Goal: Task Accomplishment & Management: Manage account settings

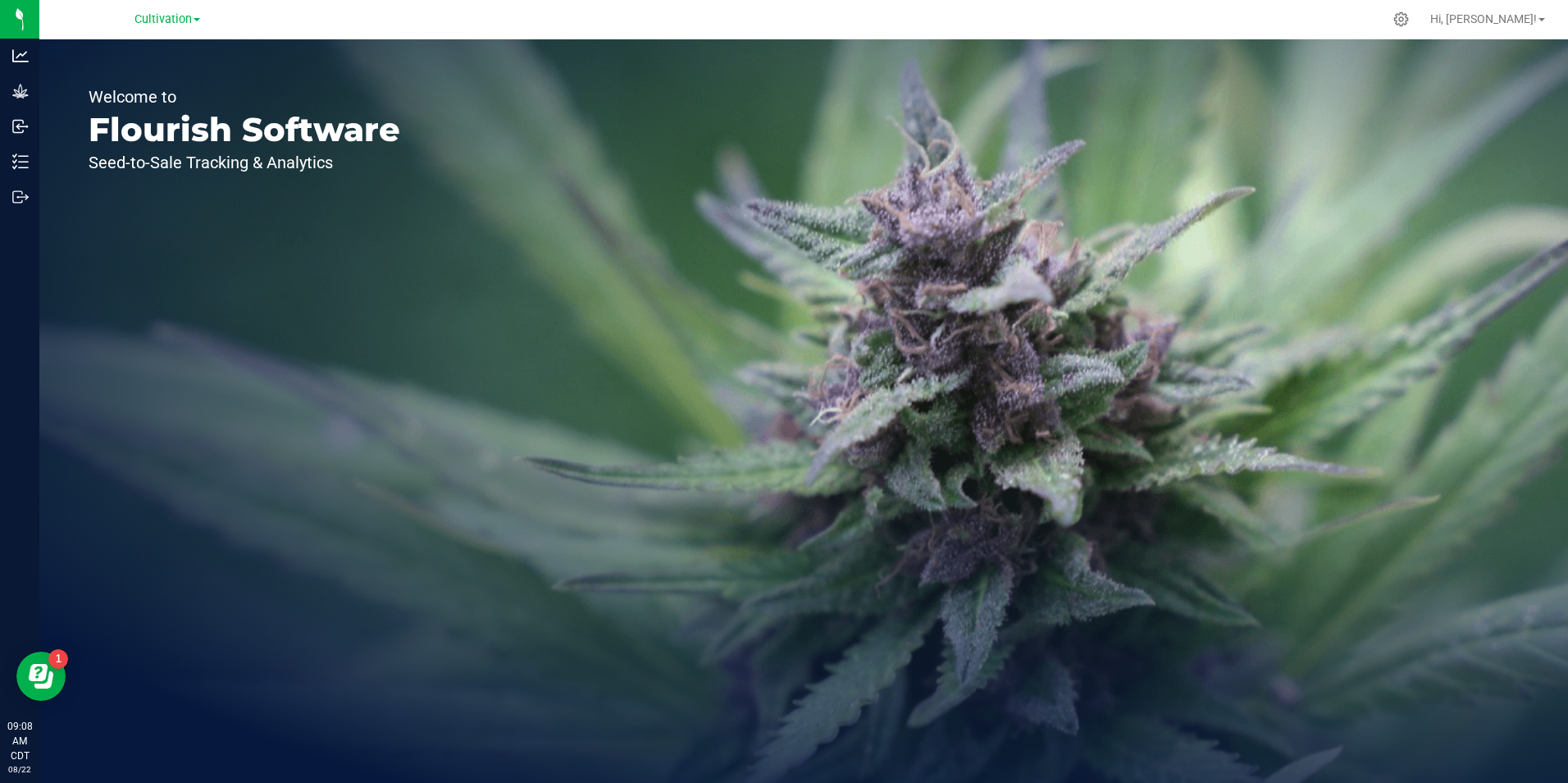
click at [193, 19] on link "Cultivation" at bounding box center [167, 19] width 66 height 16
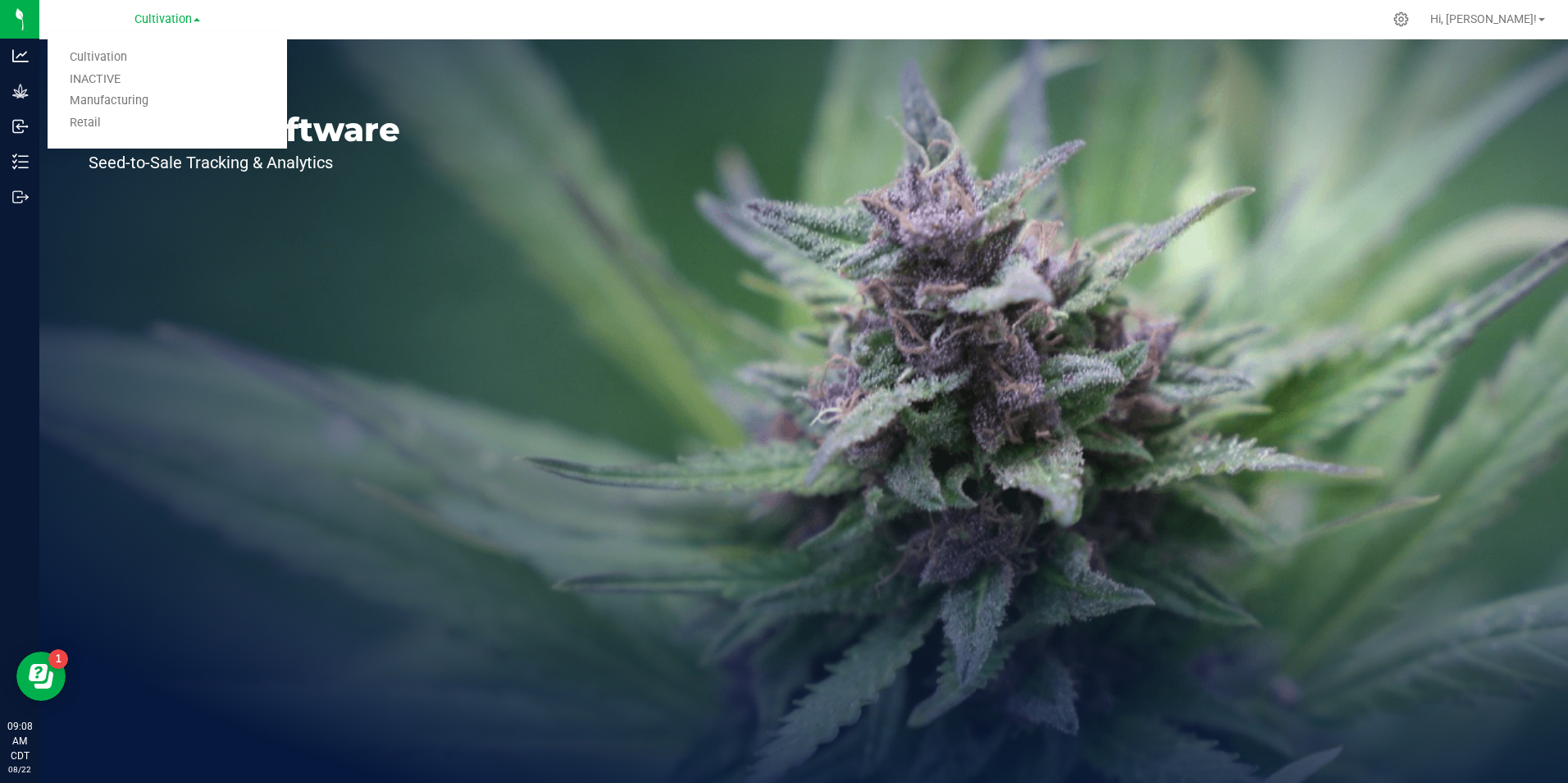
click at [119, 126] on link "Retail" at bounding box center [167, 123] width 239 height 22
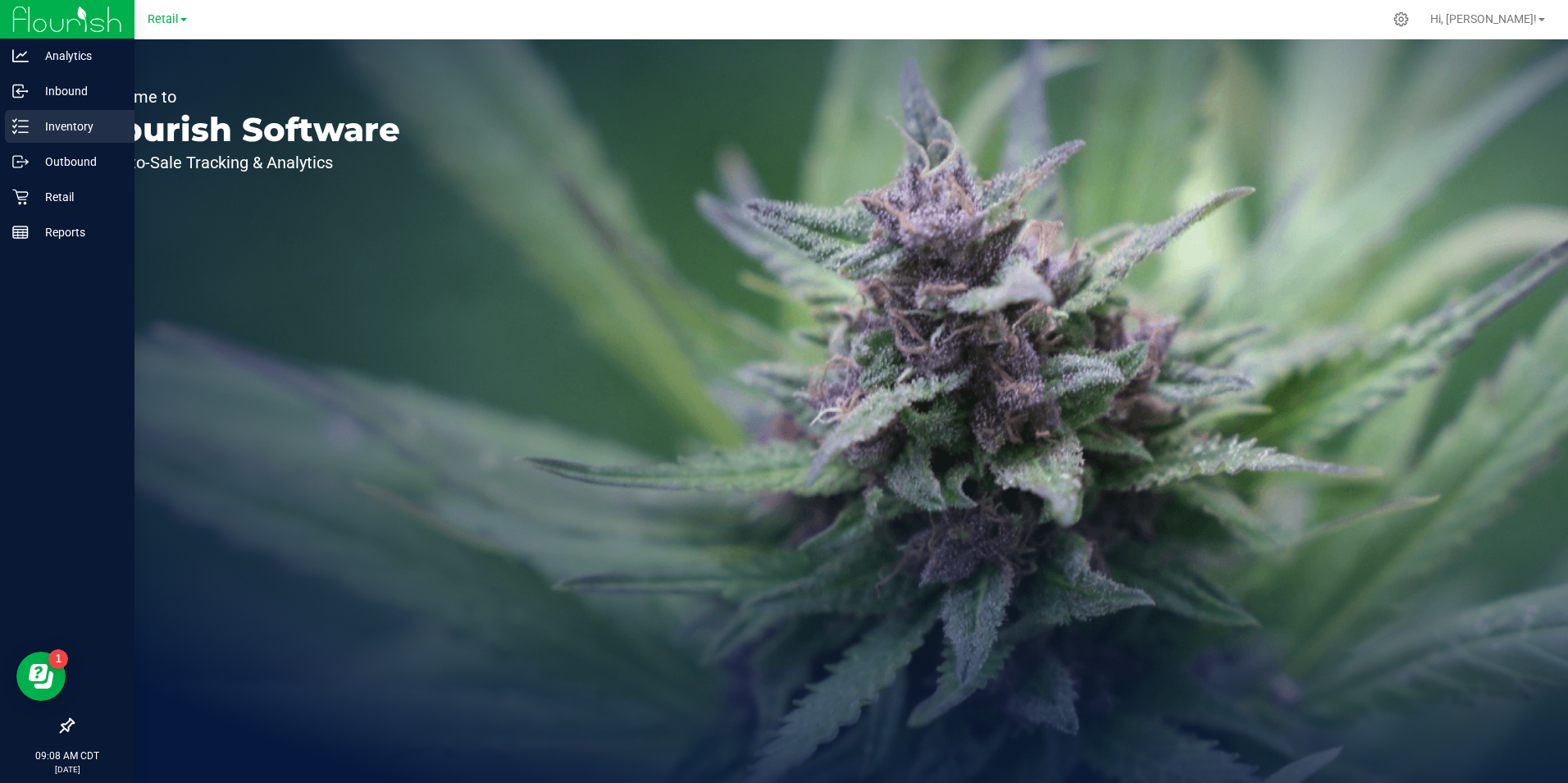
click at [49, 137] on div "Inventory" at bounding box center [70, 126] width 129 height 33
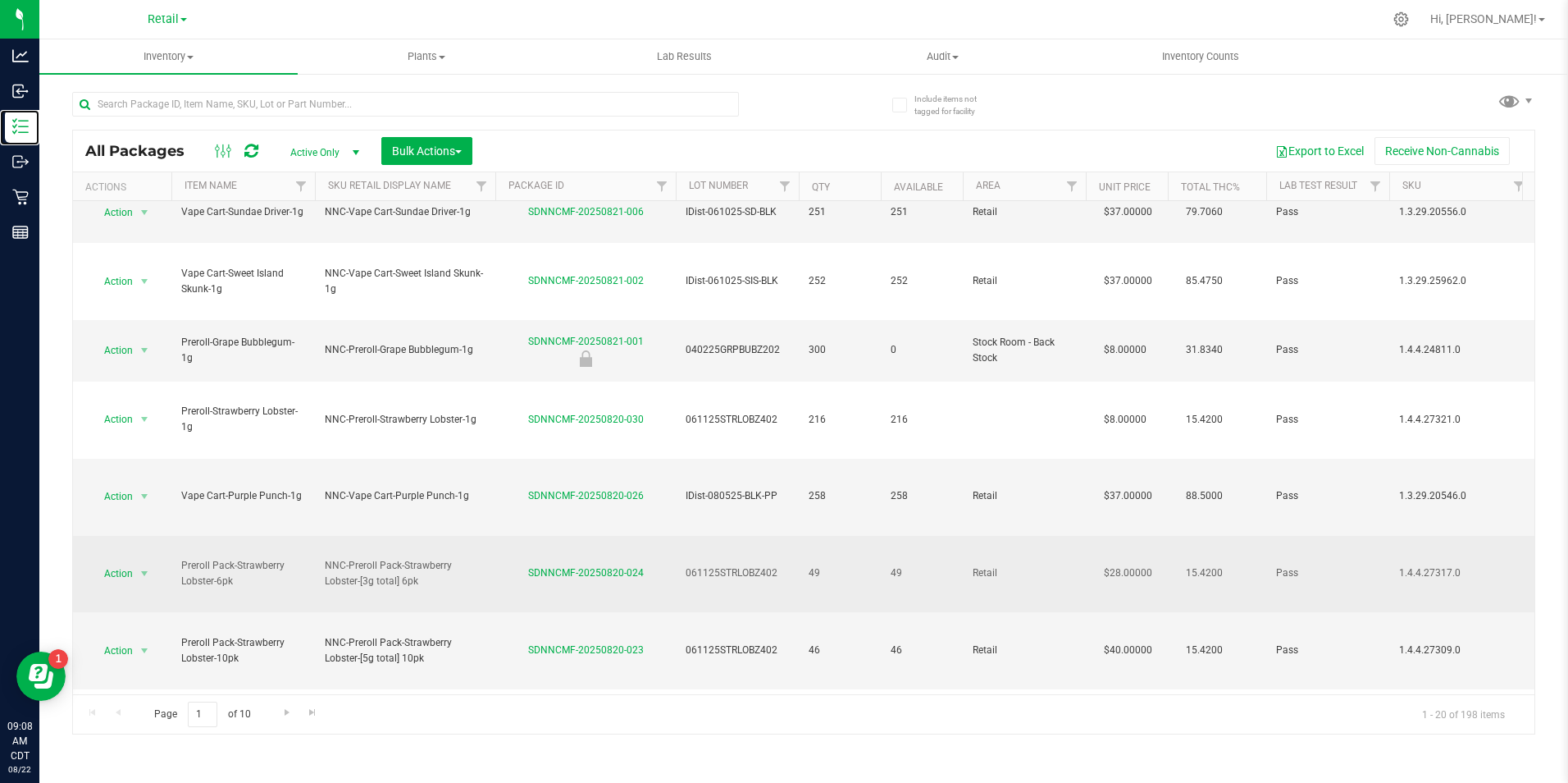
scroll to position [246, 0]
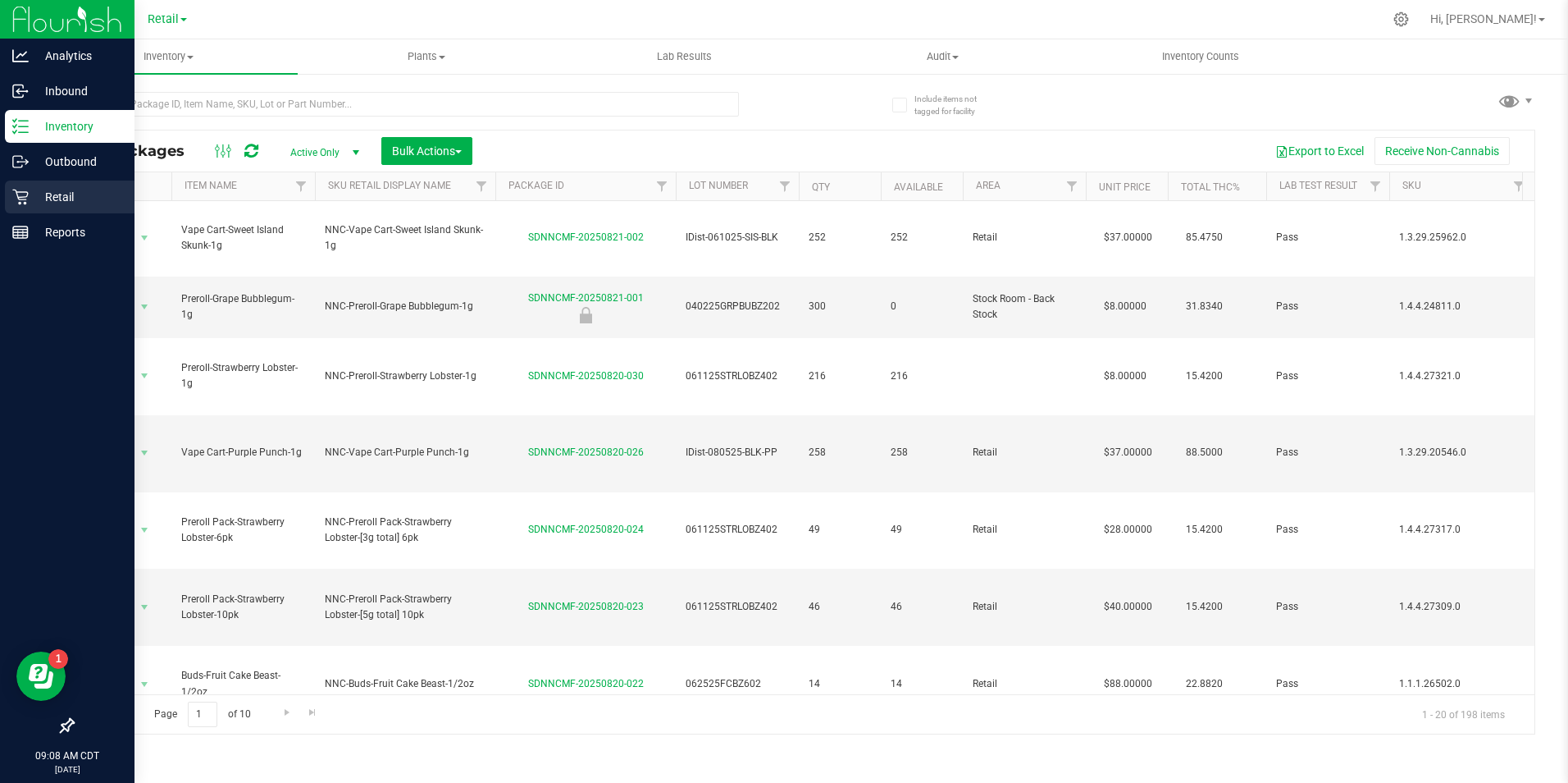
click at [29, 195] on p "Retail" at bounding box center [78, 197] width 98 height 20
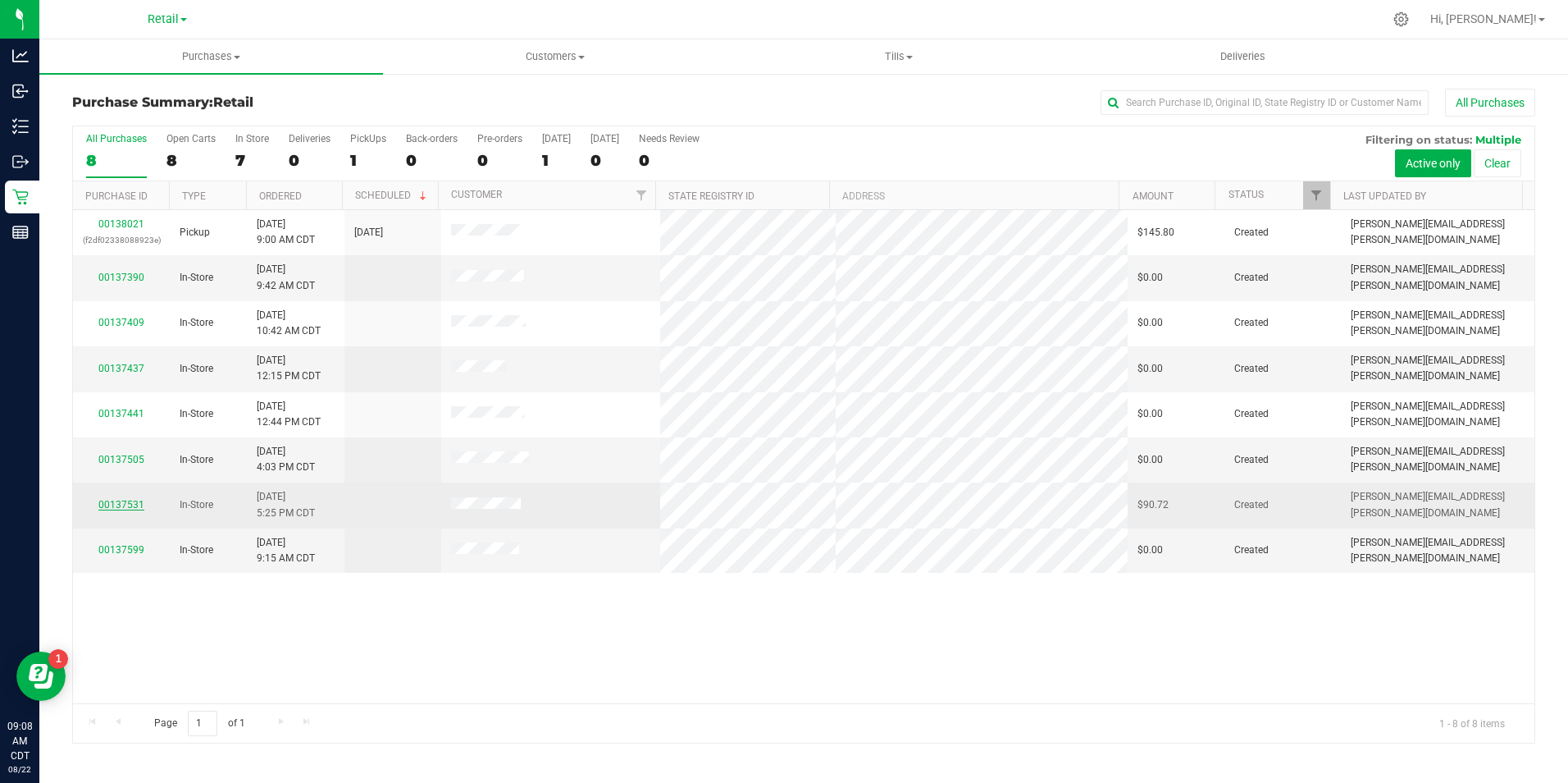
click at [124, 504] on link "00137531" at bounding box center [121, 505] width 46 height 12
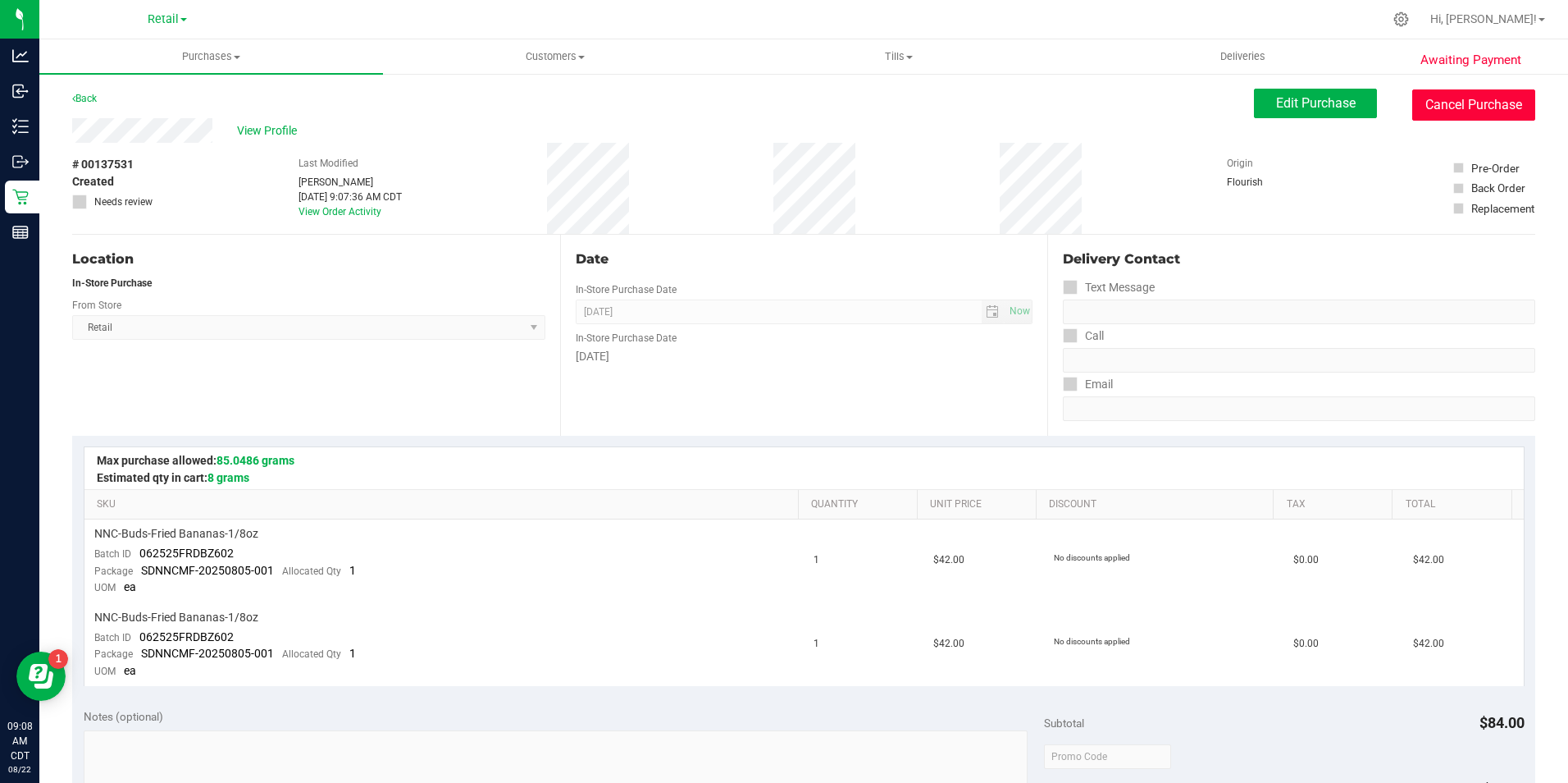
click at [1445, 113] on button "Cancel Purchase" at bounding box center [1475, 104] width 123 height 31
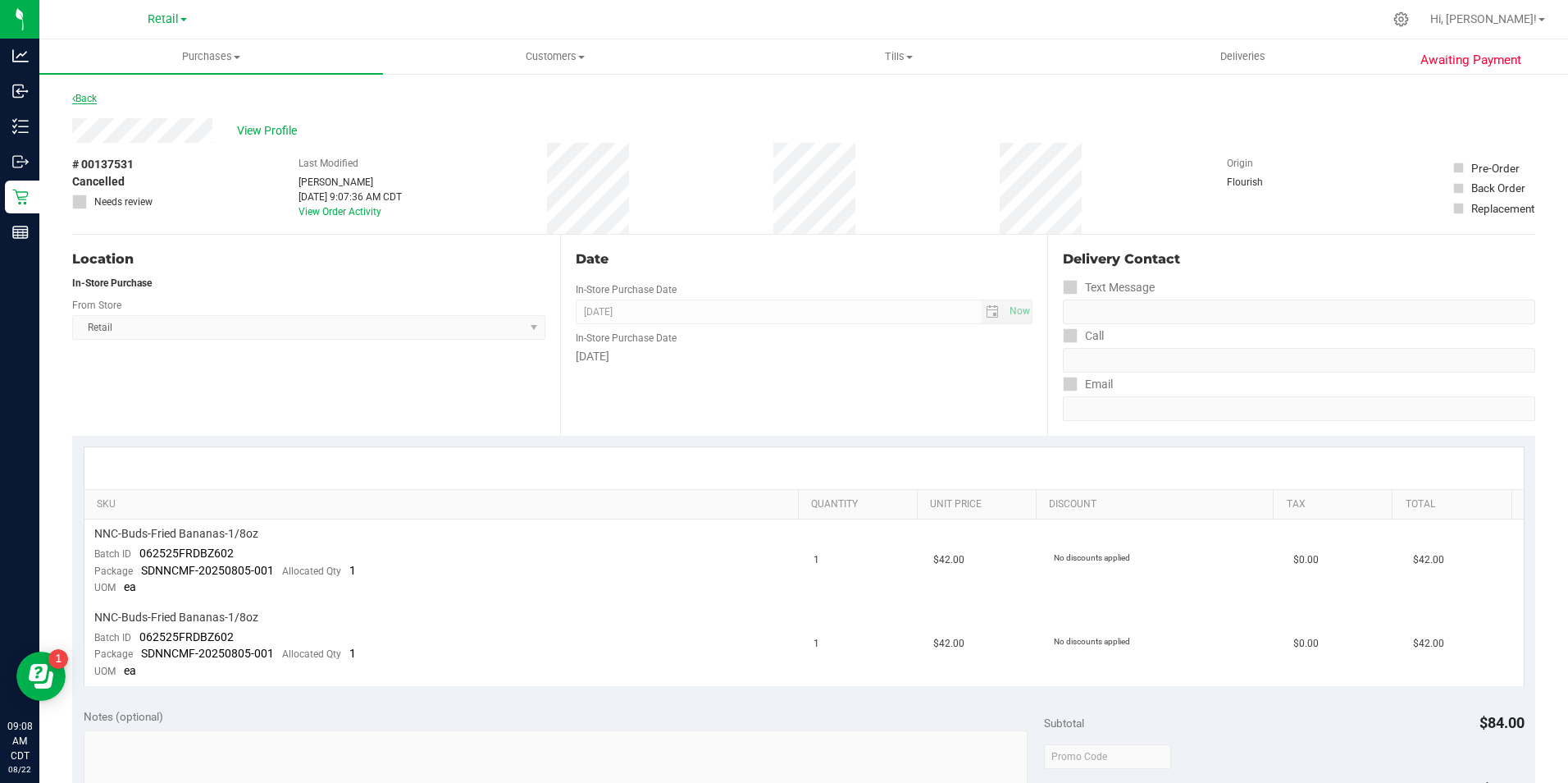
click at [81, 101] on link "Back" at bounding box center [84, 98] width 25 height 12
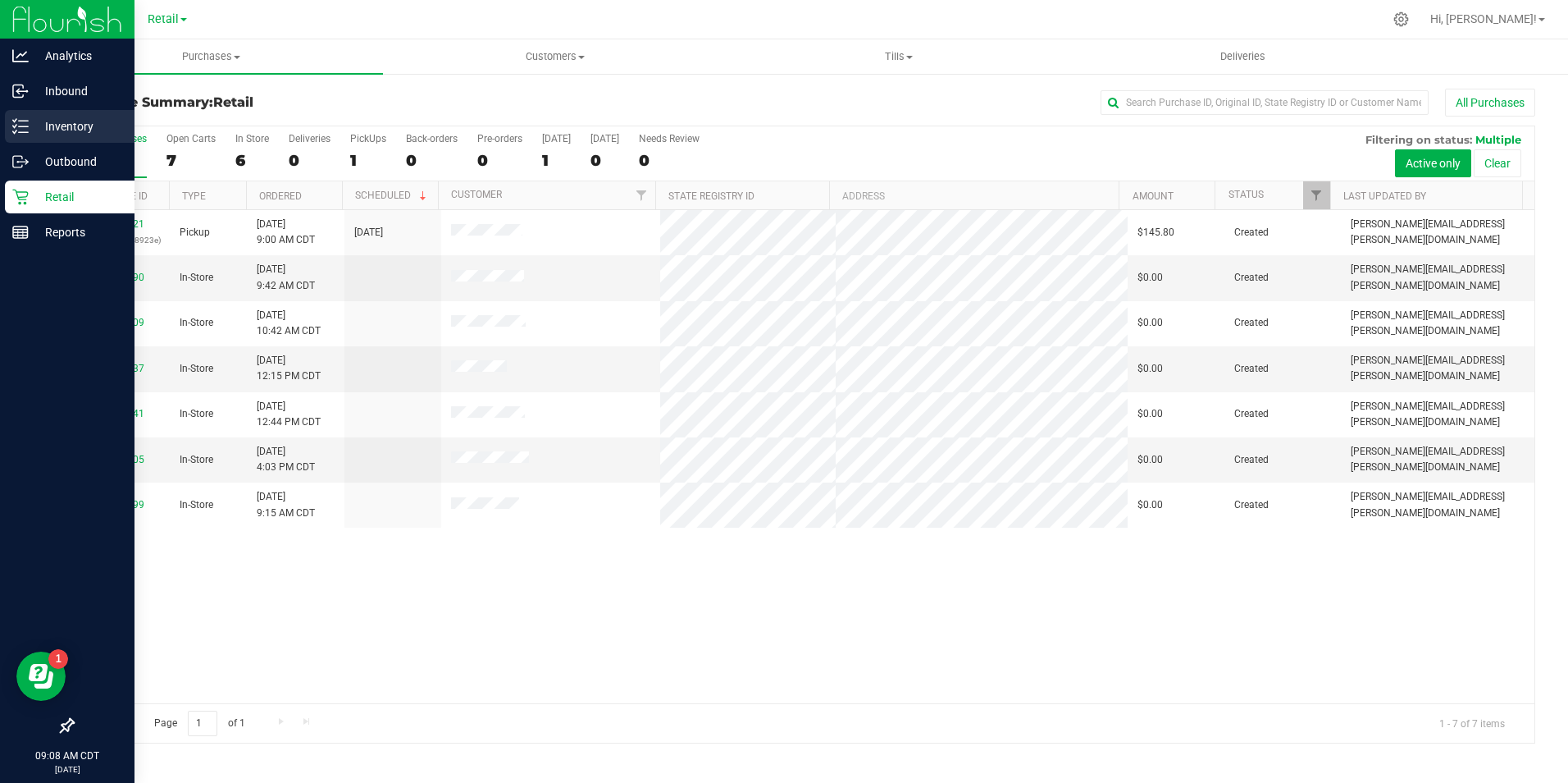
click at [40, 143] on link "Inventory" at bounding box center [67, 127] width 134 height 35
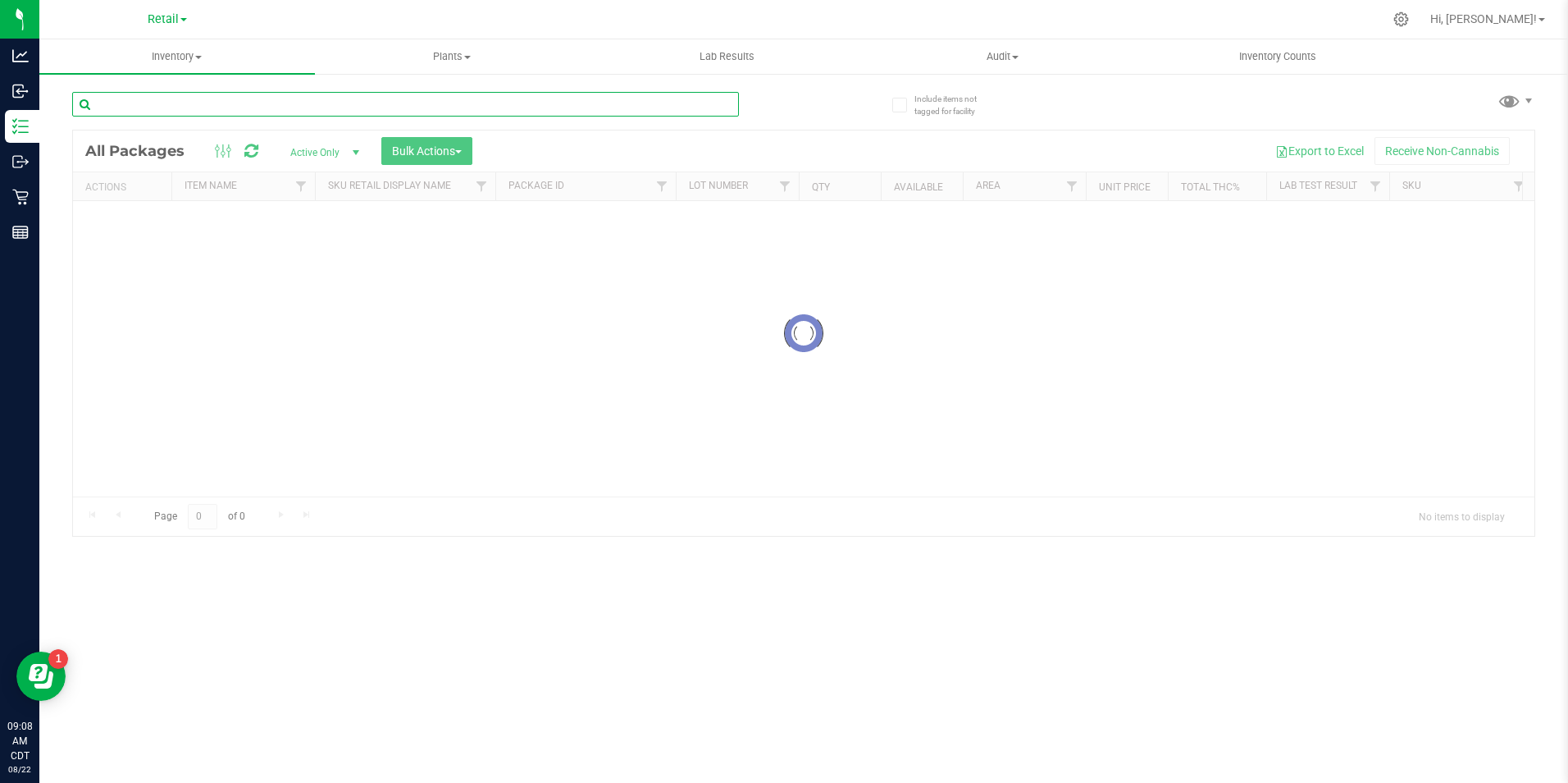
click at [228, 110] on div "Inventory All packages All inventory Waste log Create inventory Plants All plan…" at bounding box center [804, 411] width 1529 height 743
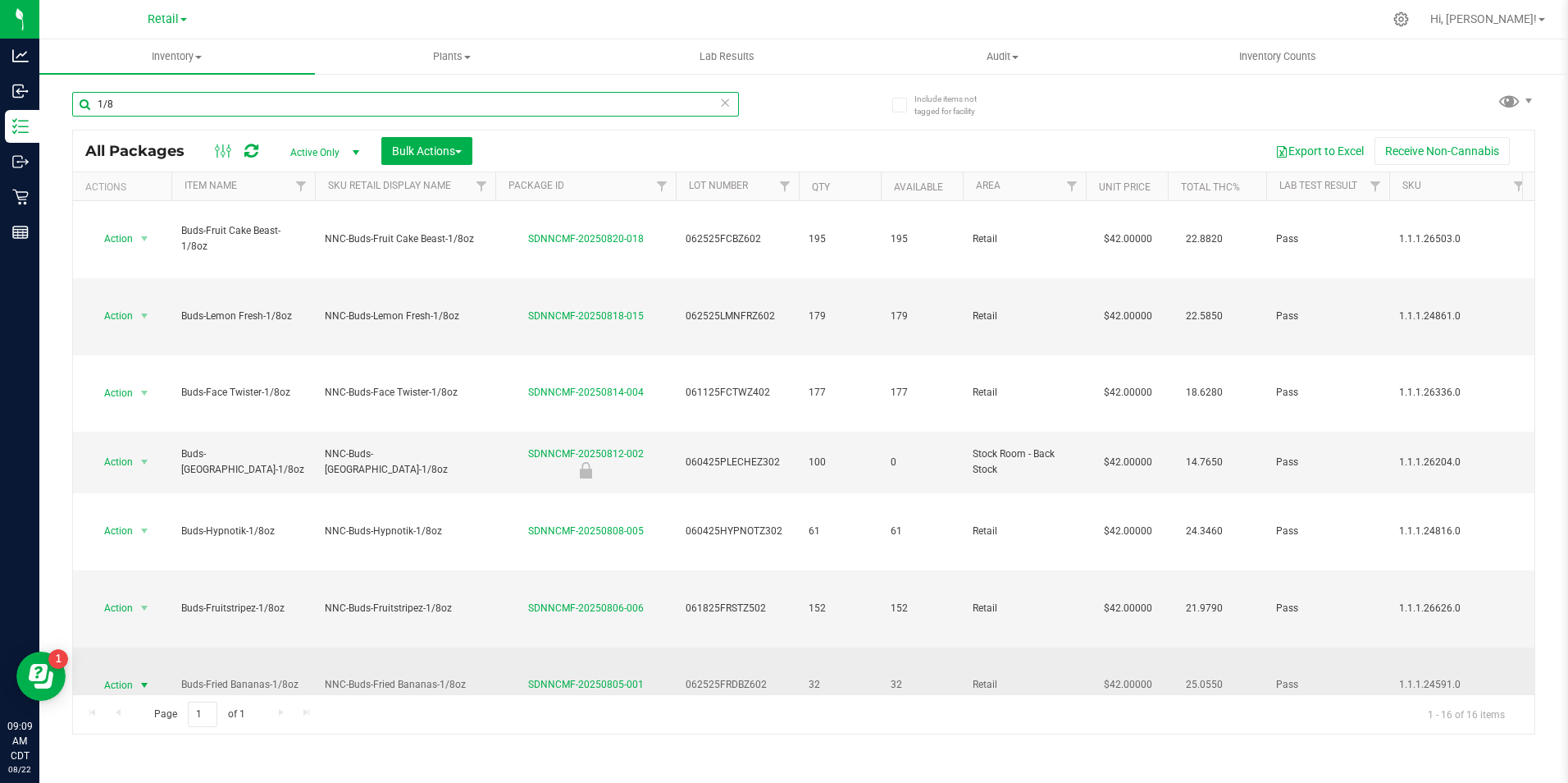
type input "1/8"
click at [136, 674] on span "select" at bounding box center [144, 685] width 21 height 23
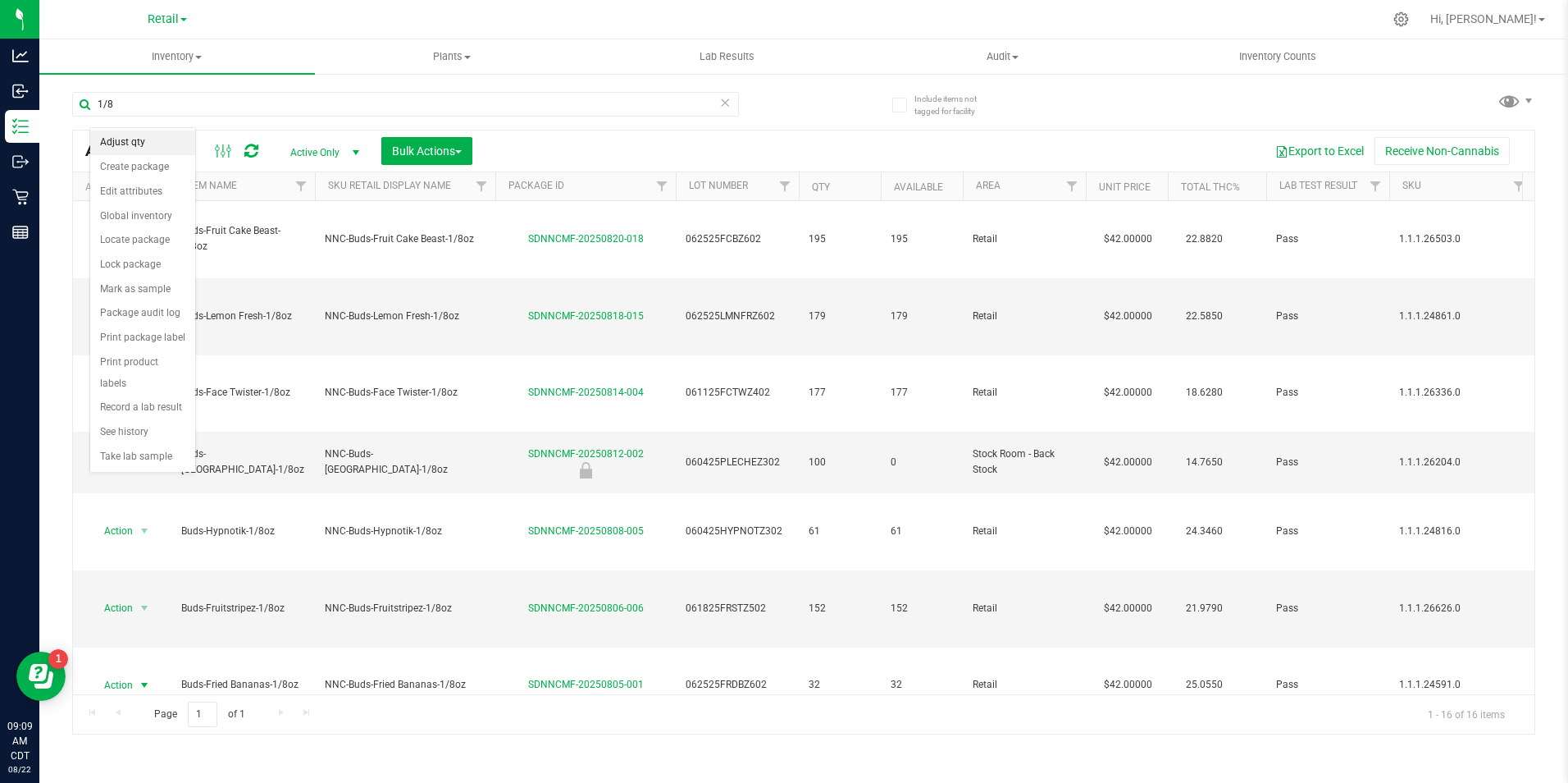
click at [142, 148] on li "Adjust qty" at bounding box center [143, 142] width 105 height 25
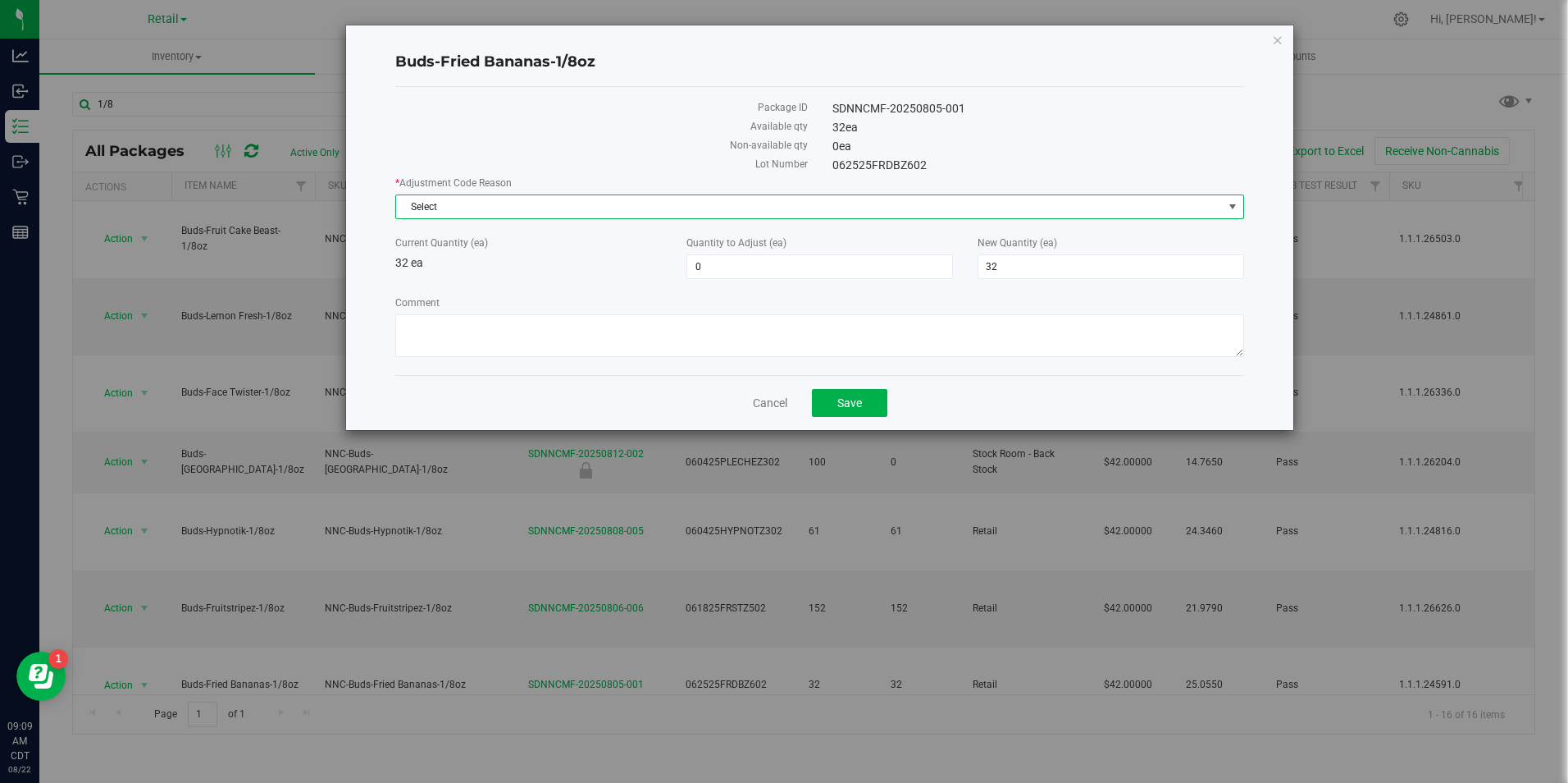
click at [642, 208] on span "Select" at bounding box center [809, 206] width 826 height 23
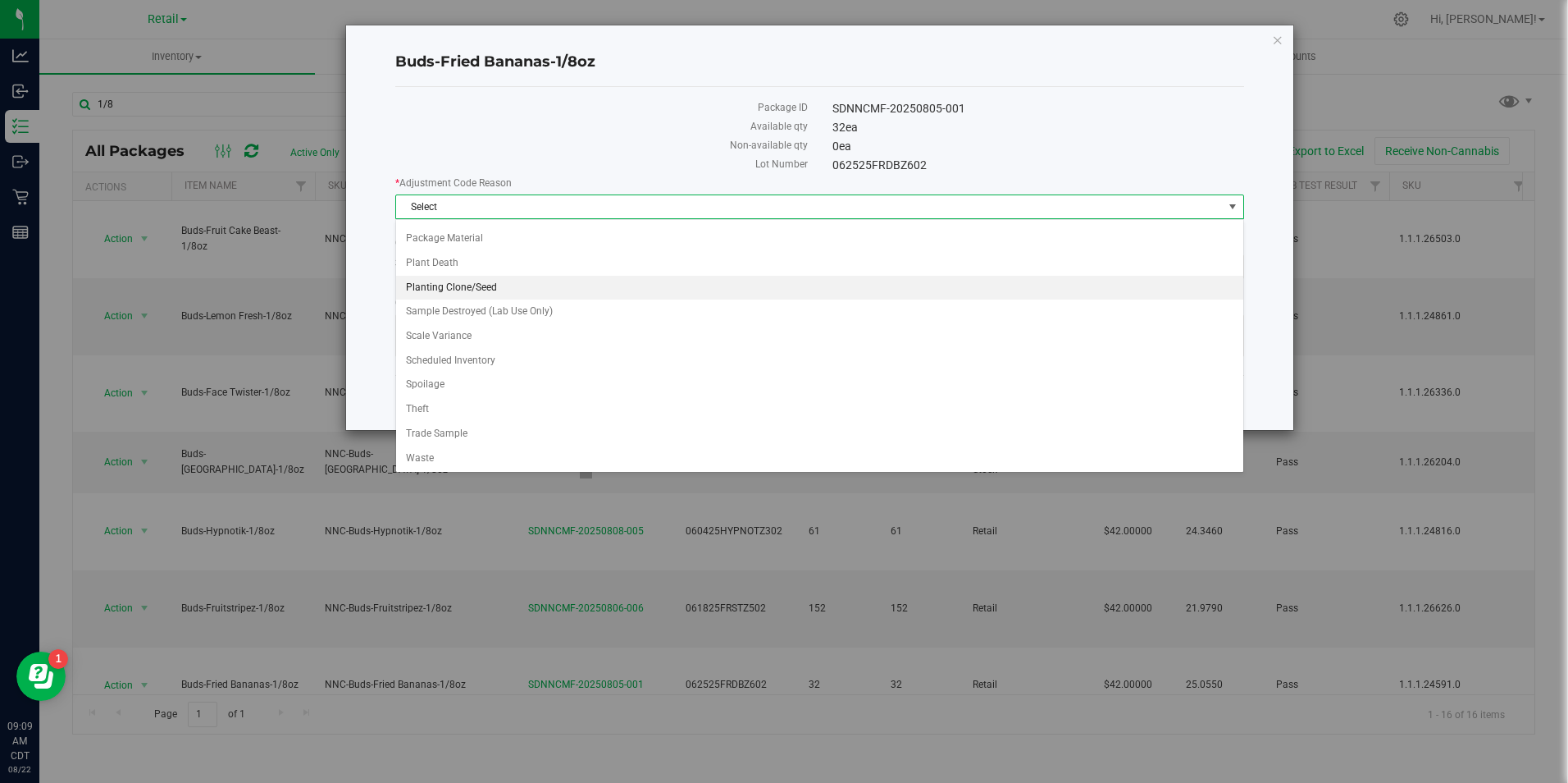
scroll to position [168, 0]
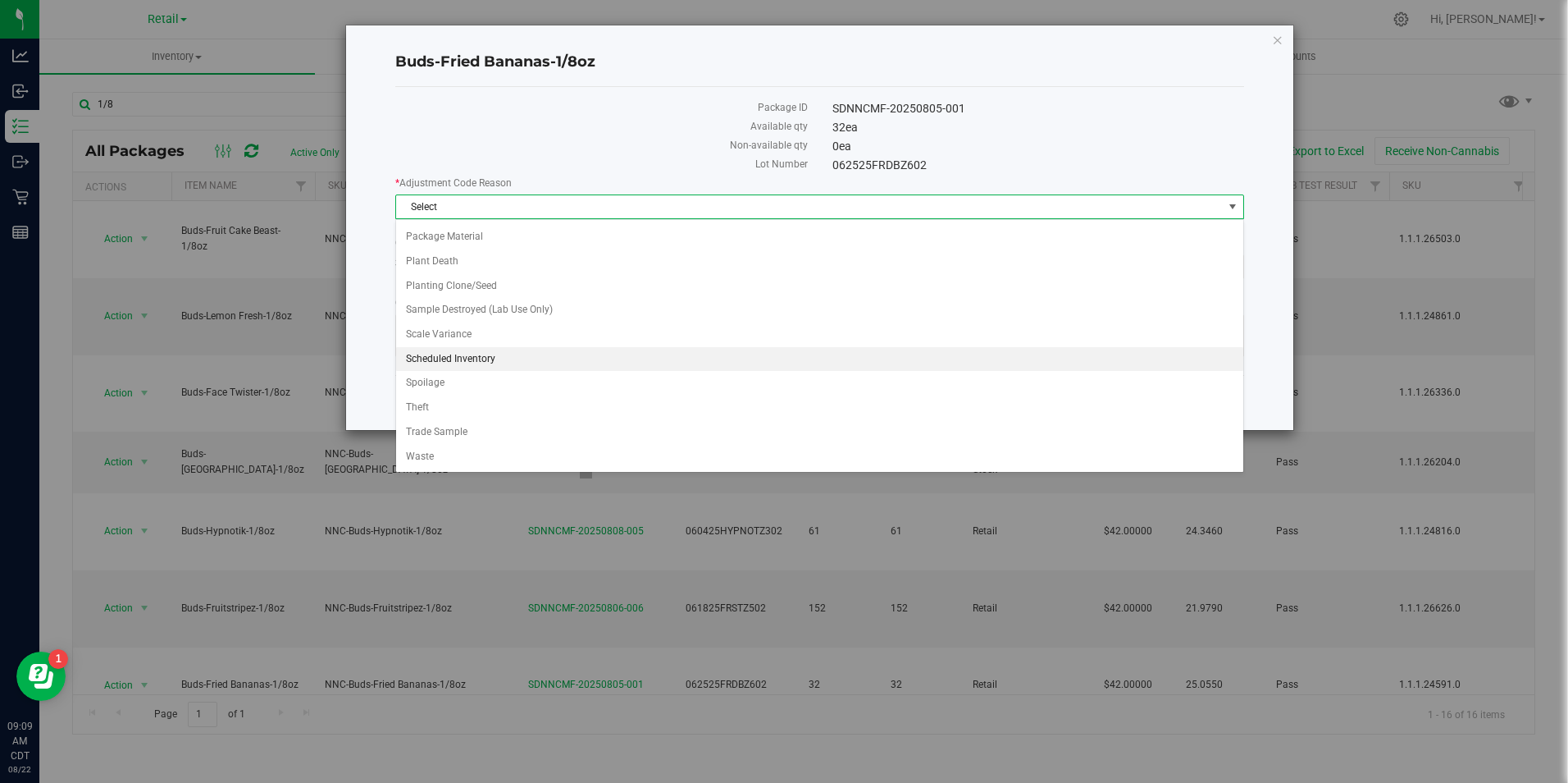
click at [541, 349] on li "Scheduled Inventory" at bounding box center [820, 359] width 847 height 25
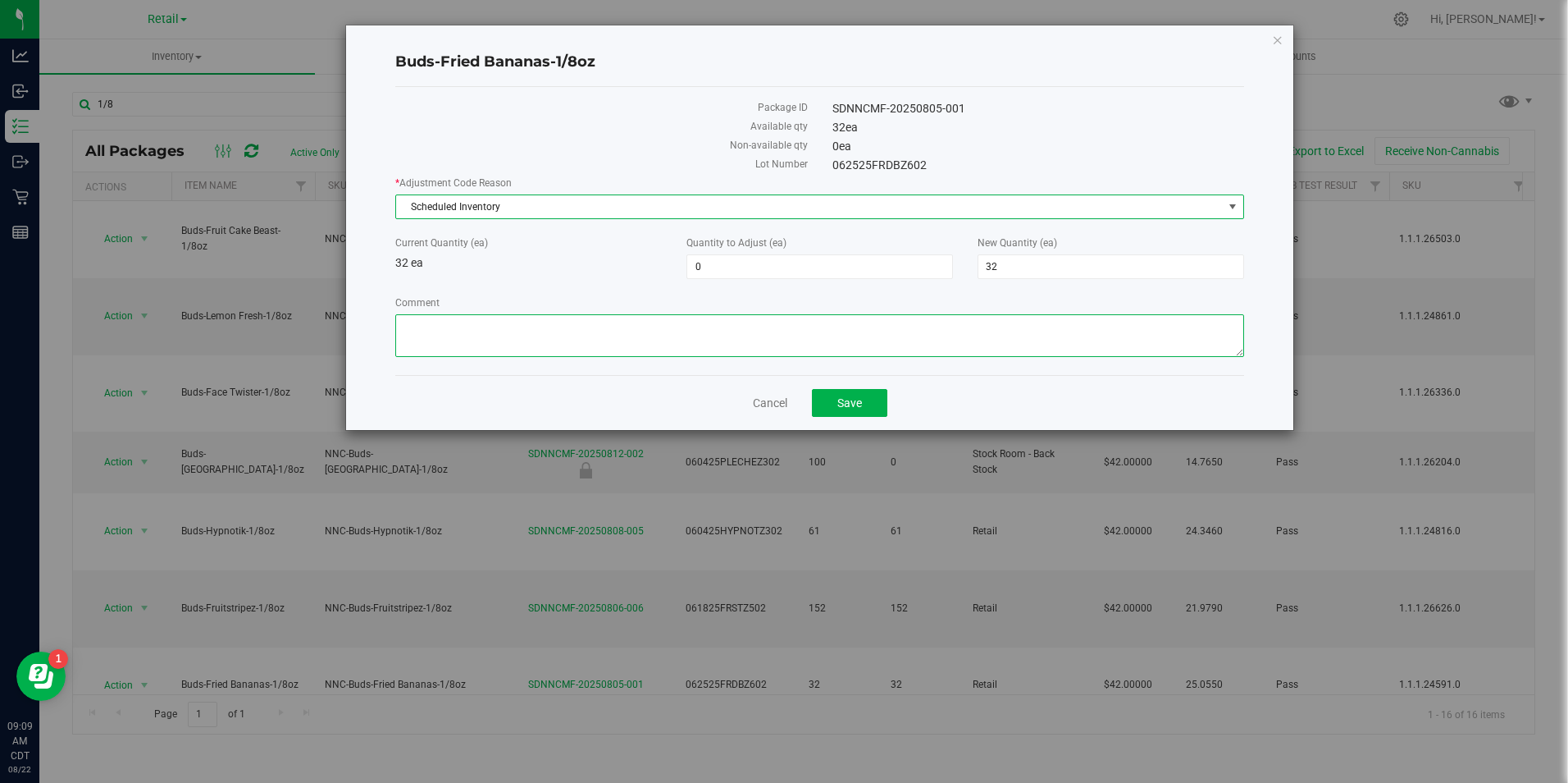
click at [530, 324] on textarea "Comment" at bounding box center [820, 335] width 849 height 43
type textarea "[DATE] Biweekly Inventory"
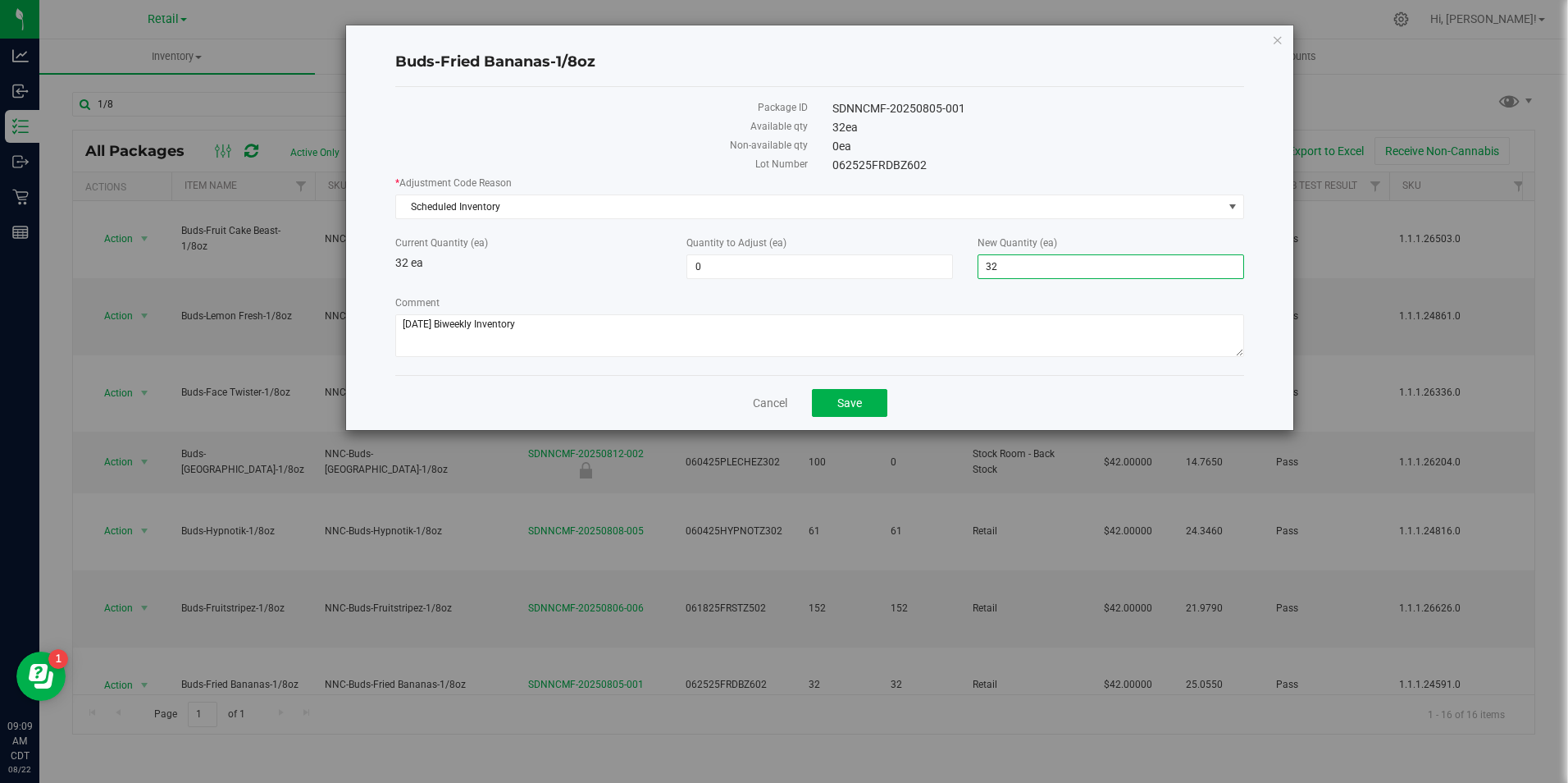
click at [1009, 257] on span "32 32" at bounding box center [1111, 266] width 266 height 25
click at [1009, 257] on input "32" at bounding box center [1111, 266] width 265 height 23
type input "33"
type input "1"
type input "33"
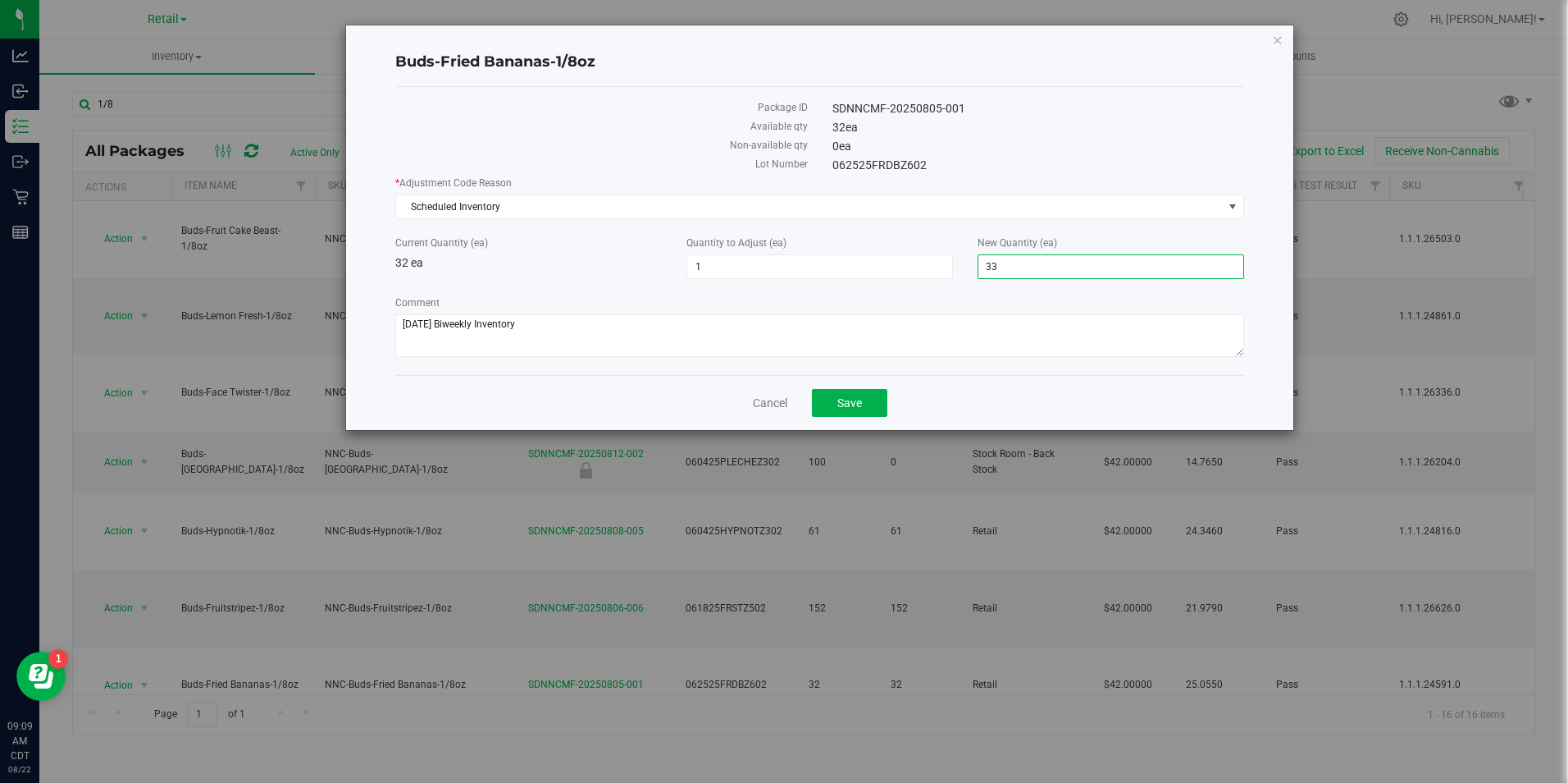
click at [933, 292] on div "* Adjustment Code Reason Scheduled Inventory Select API Adjustment Error API Co…" at bounding box center [820, 268] width 849 height 186
click at [872, 406] on button "Save" at bounding box center [850, 402] width 76 height 28
